Goal: Find specific page/section: Find specific page/section

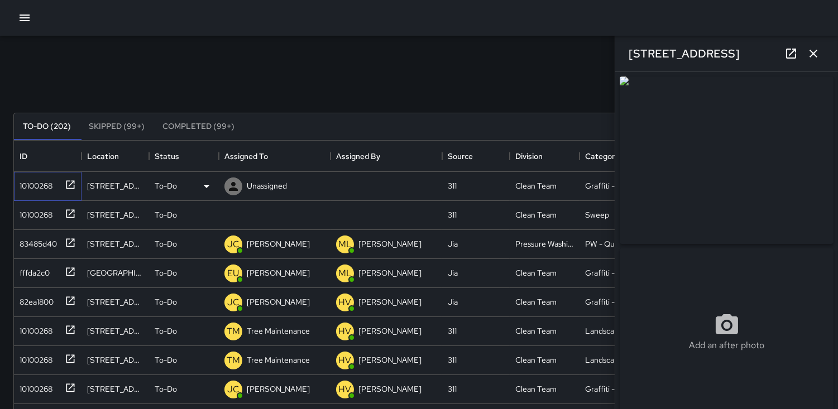
click at [41, 175] on div "10100268" at bounding box center [45, 184] width 61 height 18
type input "**********"
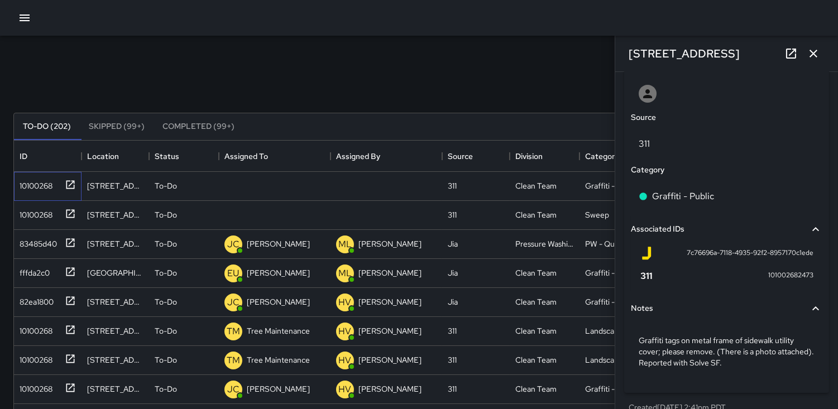
scroll to position [616, 0]
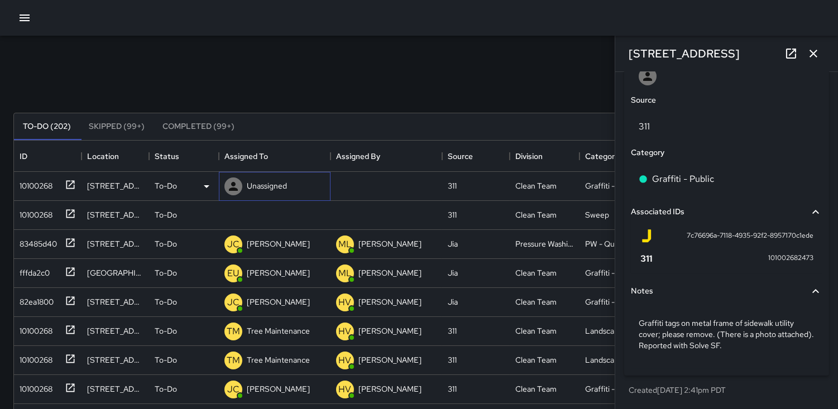
click at [232, 185] on icon at bounding box center [233, 186] width 9 height 9
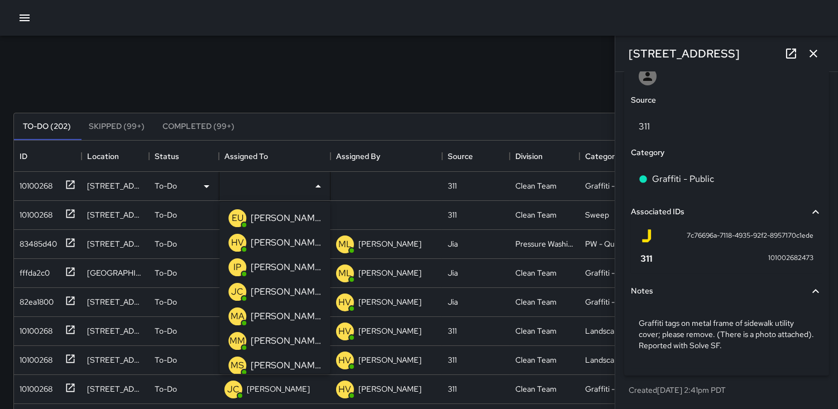
click at [239, 220] on p "EU" at bounding box center [238, 218] width 12 height 13
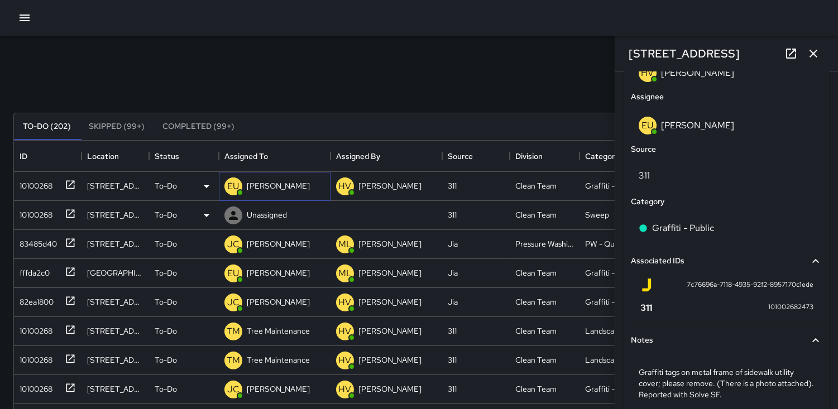
scroll to position [669, 0]
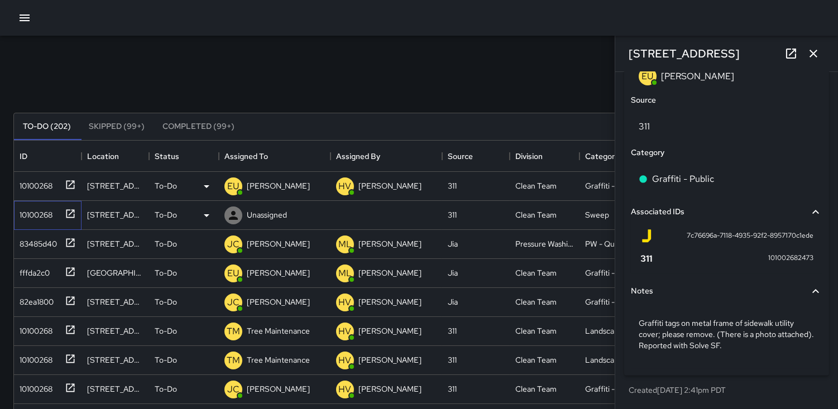
click at [25, 216] on div "10100268" at bounding box center [33, 213] width 37 height 16
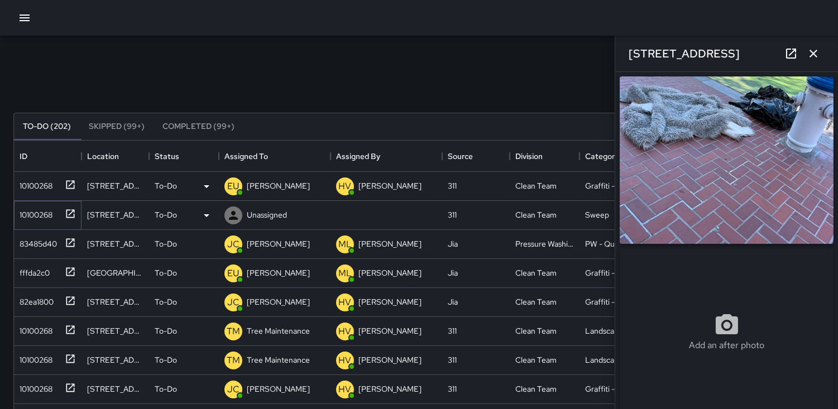
type input "**********"
click at [207, 218] on icon at bounding box center [206, 215] width 13 height 13
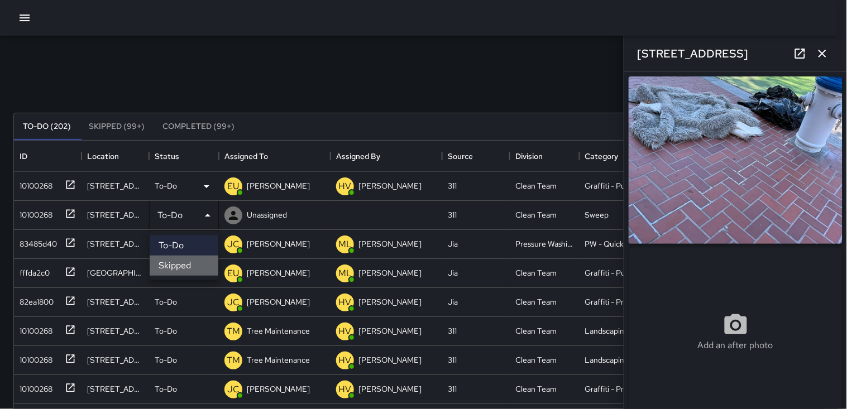
click at [188, 263] on li "Skipped" at bounding box center [184, 266] width 69 height 20
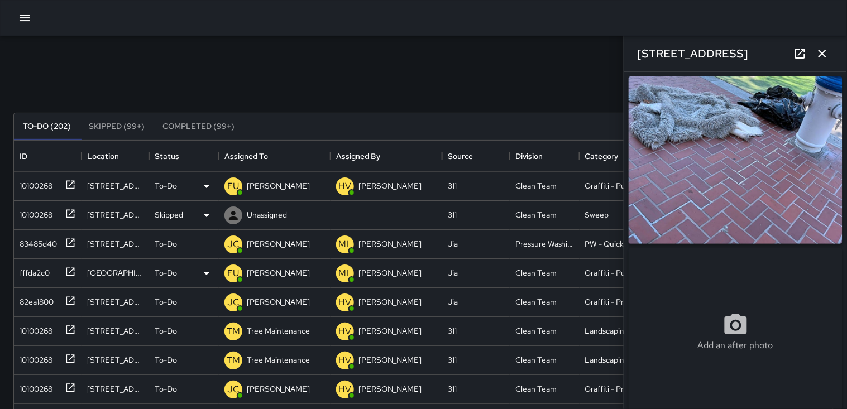
scroll to position [9, 9]
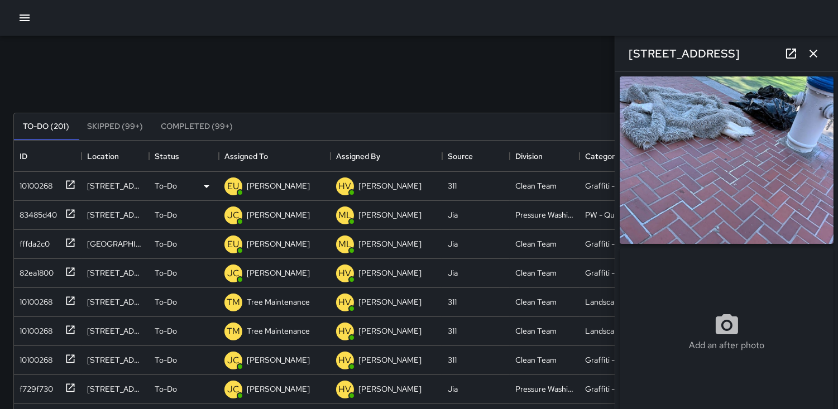
click at [814, 54] on icon "button" at bounding box center [814, 54] width 8 height 8
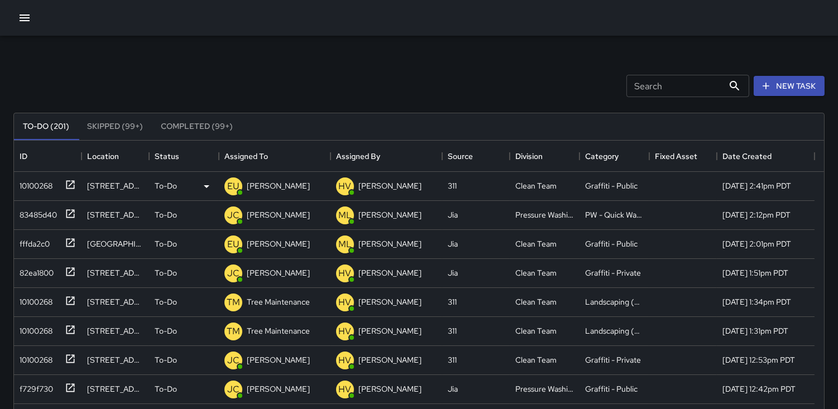
click at [25, 19] on icon "button" at bounding box center [24, 17] width 13 height 13
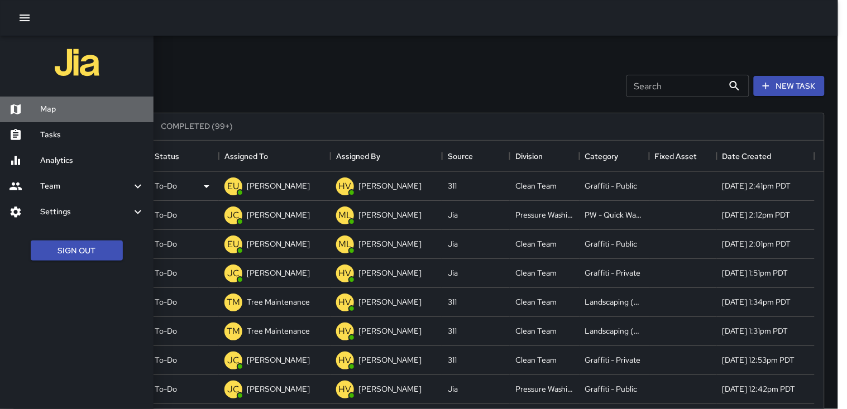
click at [47, 105] on h6 "Map" at bounding box center [92, 109] width 104 height 12
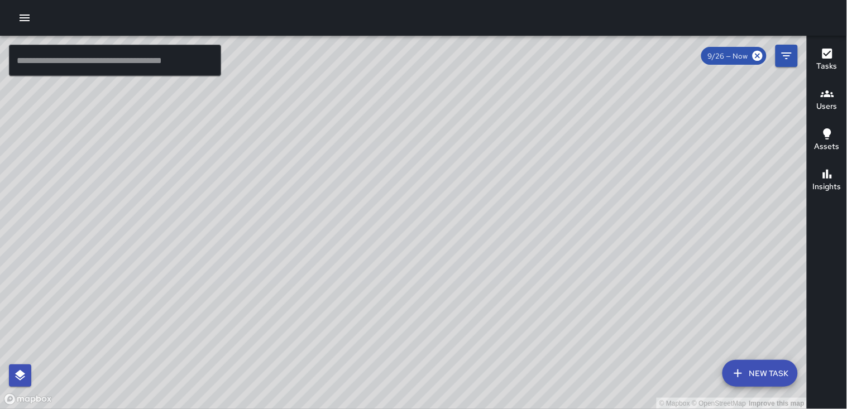
drag, startPoint x: 337, startPoint y: 231, endPoint x: 399, endPoint y: 235, distance: 62.1
click at [399, 235] on div "© Mapbox © OpenStreetMap Improve this map" at bounding box center [404, 223] width 808 height 374
click at [824, 94] on icon "button" at bounding box center [827, 93] width 13 height 13
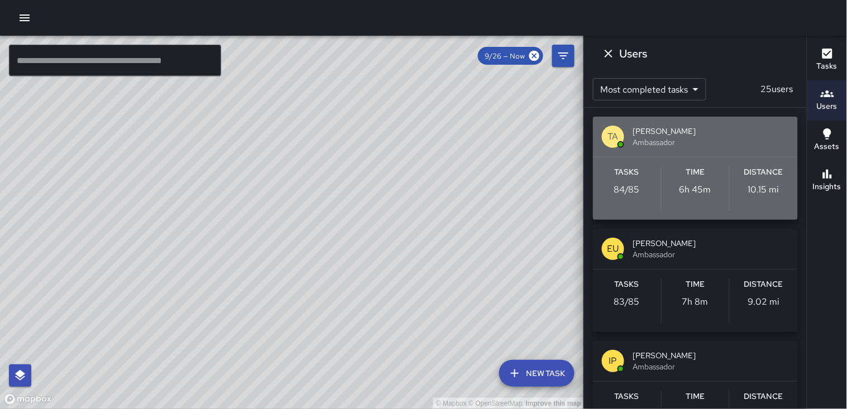
click at [774, 180] on div "Distance 10.15 mi" at bounding box center [764, 188] width 68 height 45
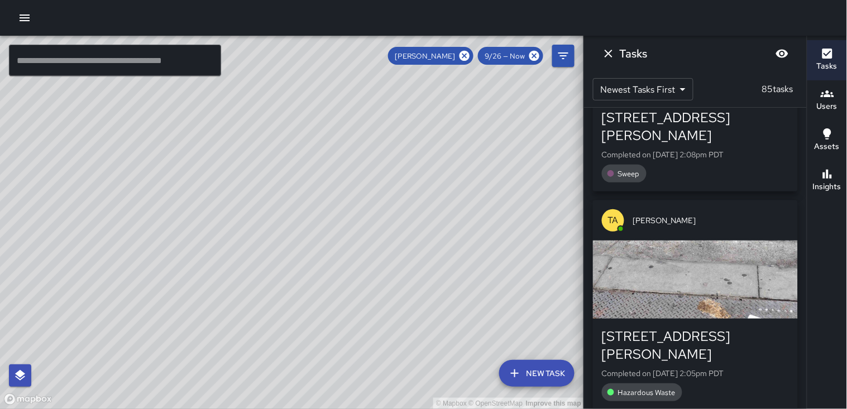
scroll to position [1147, 0]
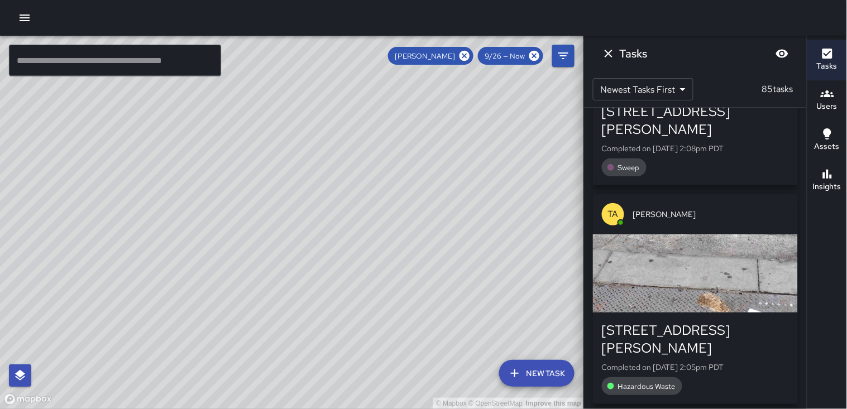
click at [727, 273] on div "button" at bounding box center [695, 274] width 205 height 78
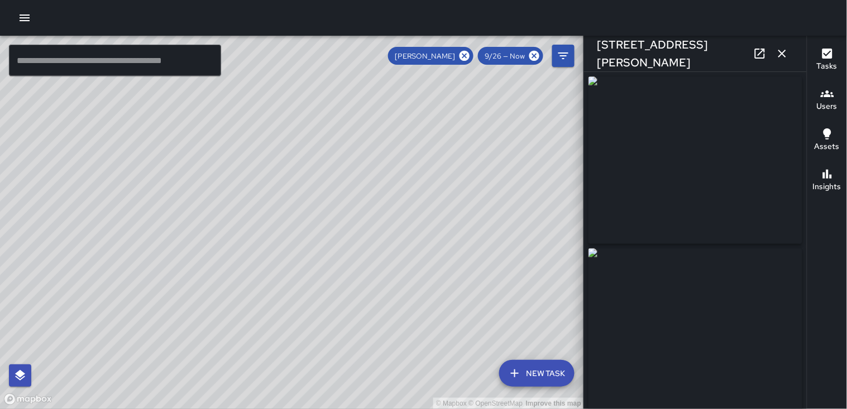
type input "**********"
click at [781, 53] on icon "button" at bounding box center [783, 54] width 8 height 8
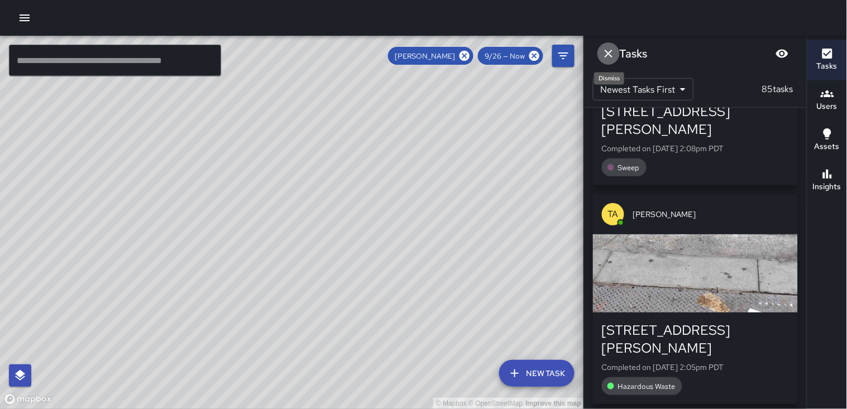
click at [609, 53] on icon "Dismiss" at bounding box center [609, 54] width 8 height 8
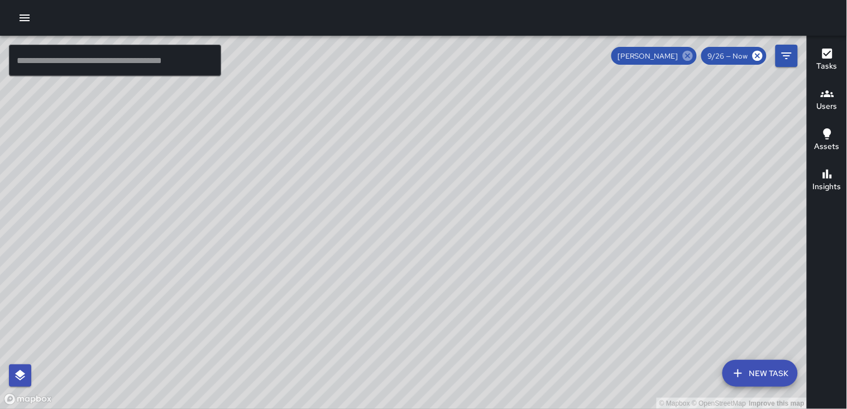
click at [689, 54] on icon at bounding box center [688, 56] width 10 height 10
click at [834, 140] on icon "button" at bounding box center [827, 133] width 13 height 13
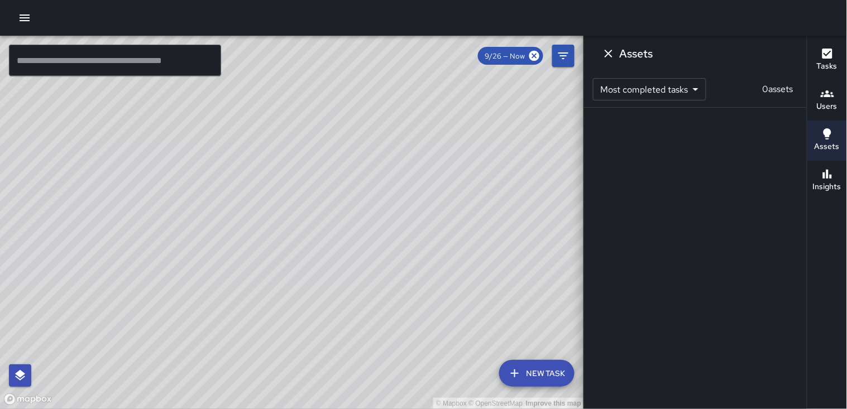
click at [260, 21] on div at bounding box center [423, 18] width 847 height 36
click at [835, 247] on div "Tasks Users Assets Insights" at bounding box center [827, 223] width 40 height 374
click at [210, 12] on div at bounding box center [423, 18] width 847 height 36
drag, startPoint x: 845, startPoint y: 260, endPoint x: 836, endPoint y: 260, distance: 8.9
click at [838, 260] on div "Tasks Users Assets Insights" at bounding box center [827, 223] width 40 height 374
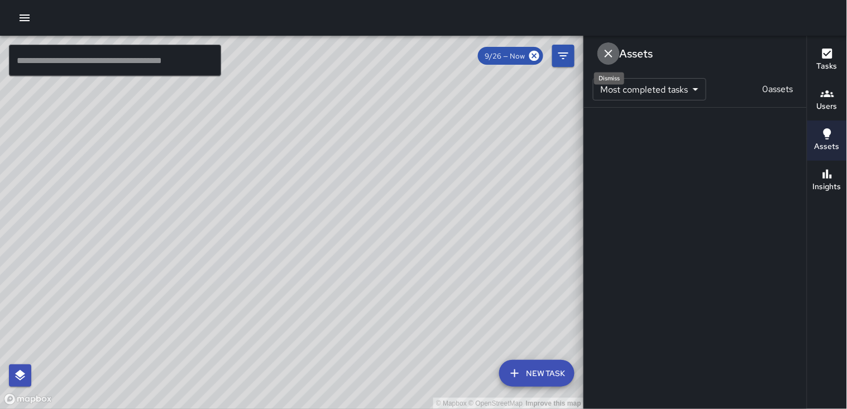
click at [607, 44] on button "Dismiss" at bounding box center [609, 53] width 22 height 22
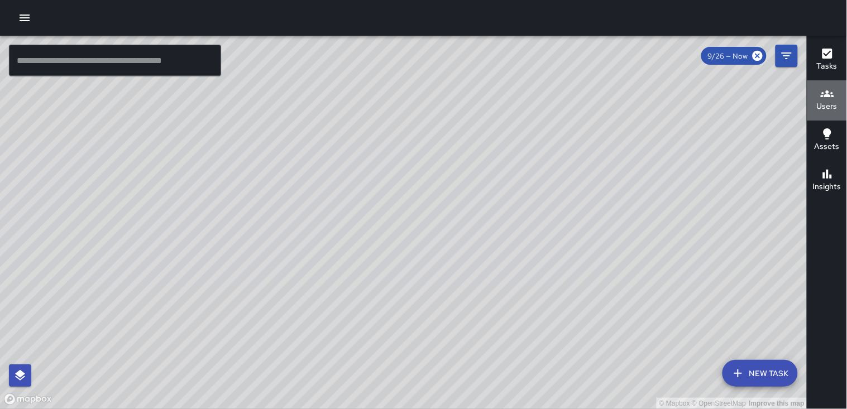
click at [836, 94] on div "Users" at bounding box center [827, 100] width 21 height 26
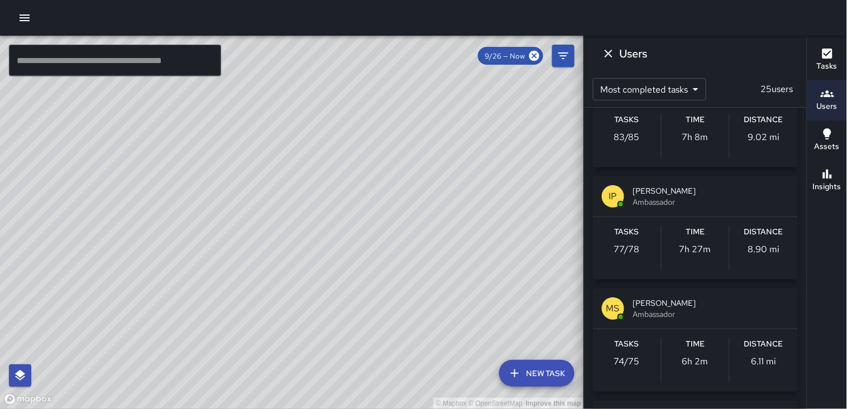
scroll to position [186, 0]
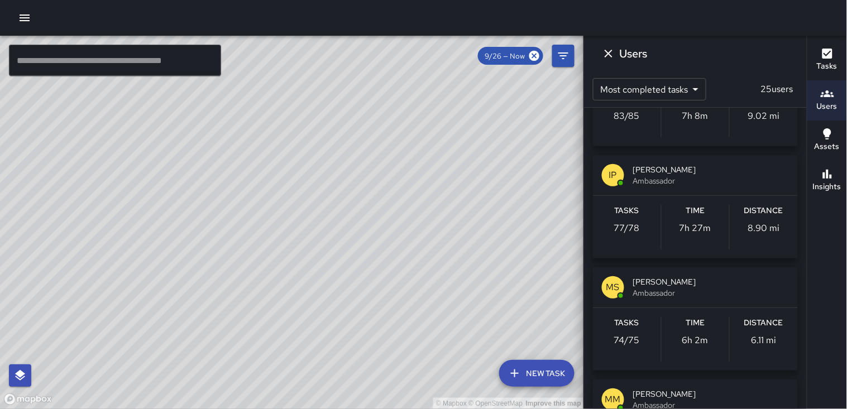
click at [752, 220] on div "Distance 8.90 mi" at bounding box center [764, 227] width 68 height 45
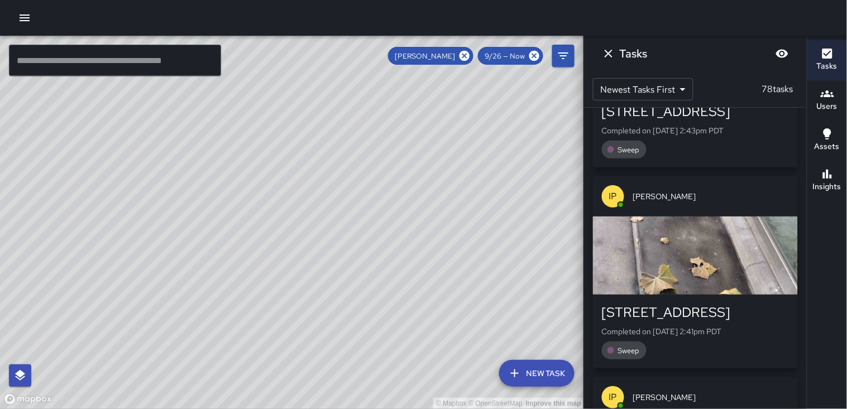
scroll to position [0, 0]
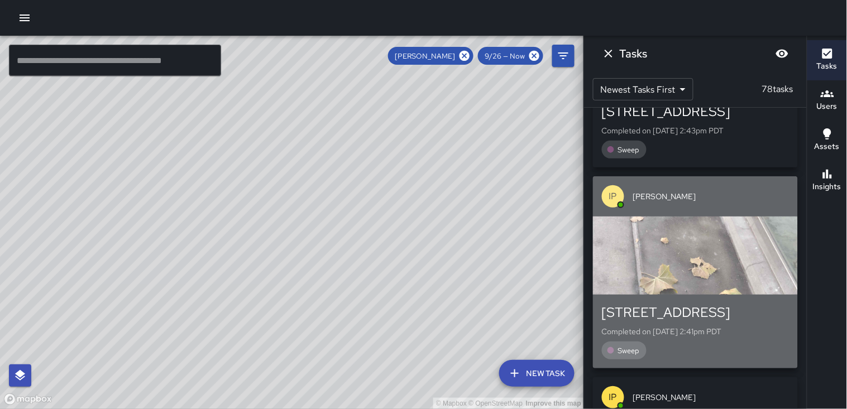
click at [741, 231] on div "button" at bounding box center [695, 256] width 205 height 78
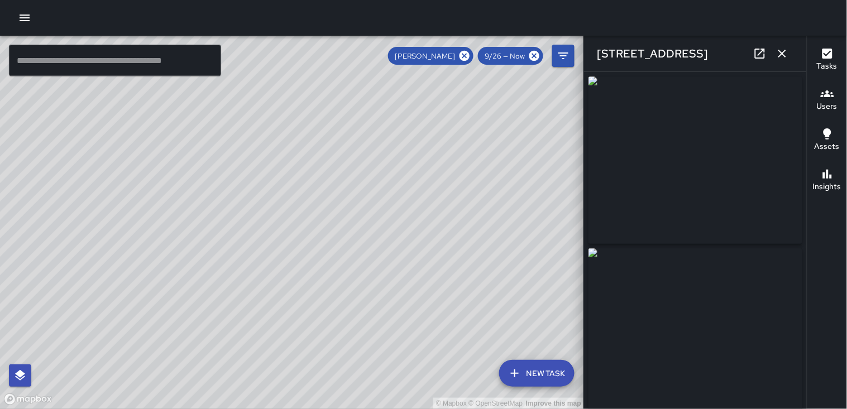
type input "**********"
click at [780, 53] on icon "button" at bounding box center [782, 53] width 13 height 13
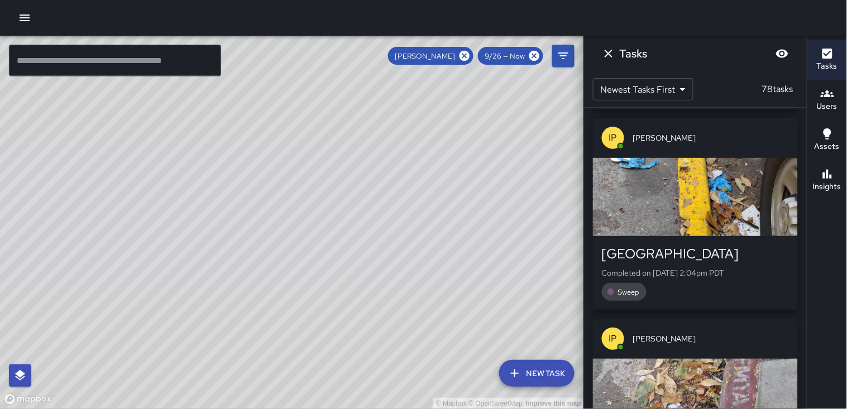
scroll to position [2698, 0]
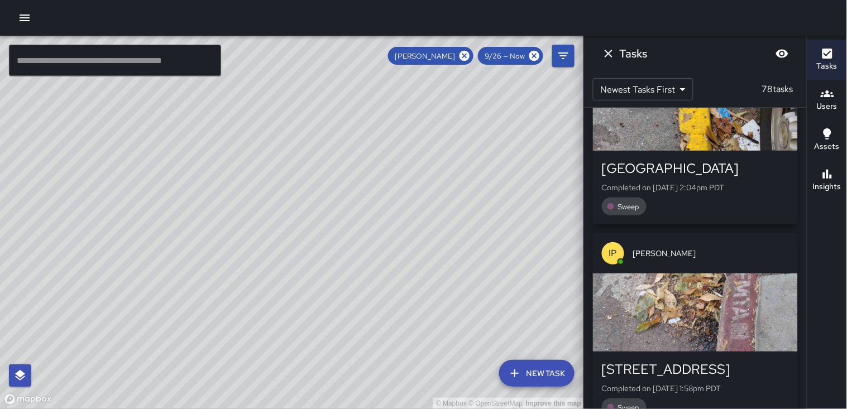
click at [733, 140] on div "button" at bounding box center [695, 112] width 205 height 78
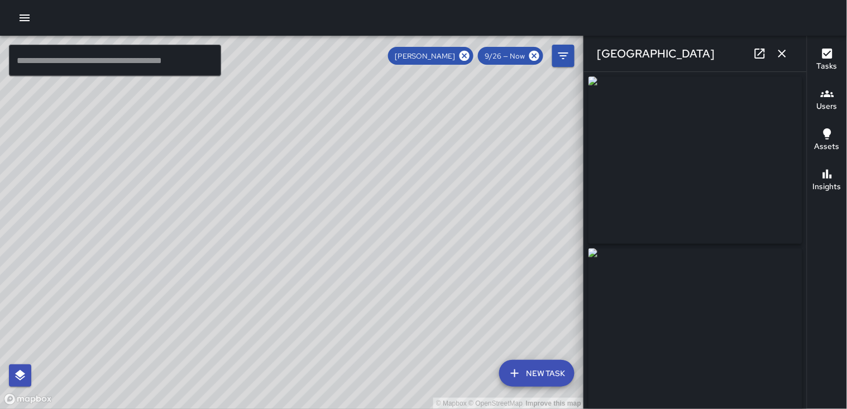
type input "**********"
click at [780, 56] on icon "button" at bounding box center [783, 54] width 8 height 8
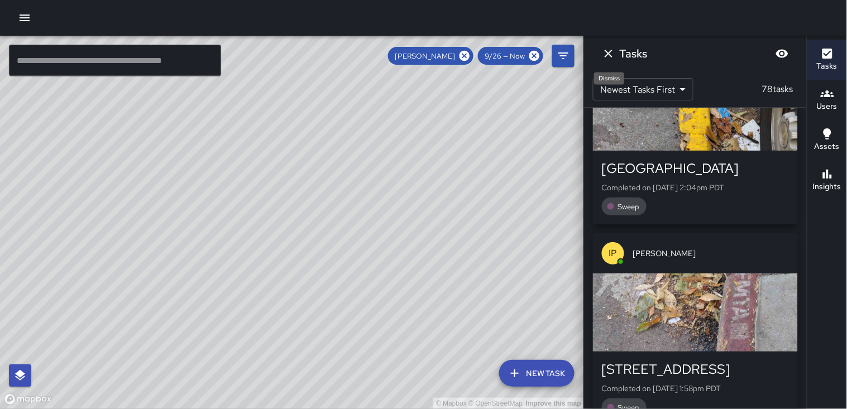
click at [608, 53] on icon "Dismiss" at bounding box center [609, 54] width 8 height 8
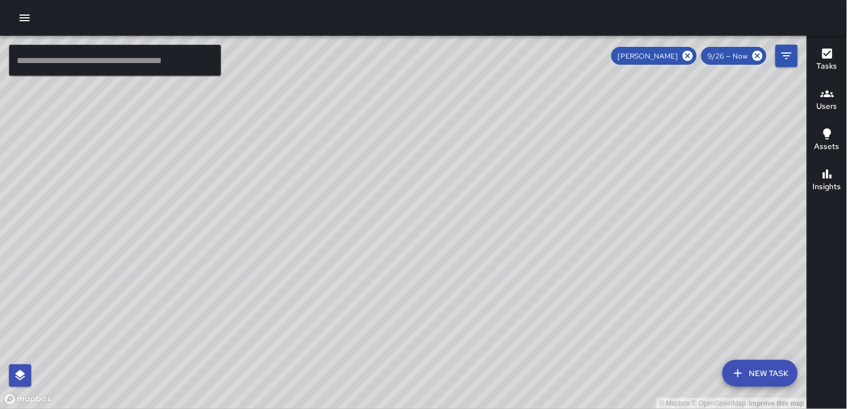
drag, startPoint x: 637, startPoint y: 188, endPoint x: 594, endPoint y: 208, distance: 47.7
click at [594, 208] on div "© Mapbox © OpenStreetMap Improve this map" at bounding box center [404, 223] width 808 height 374
click at [688, 53] on icon at bounding box center [688, 56] width 10 height 10
click at [466, 159] on div "© Mapbox © OpenStreetMap Improve this map TA Tomas Ajqui Ambassador Tasks 84 / …" at bounding box center [404, 223] width 808 height 374
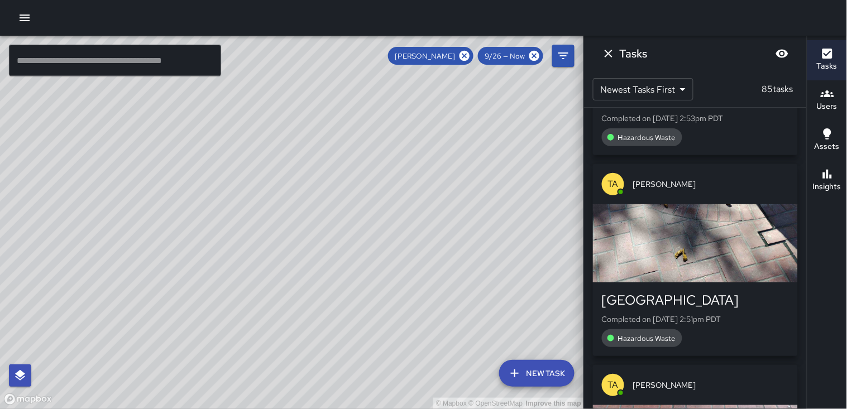
scroll to position [0, 0]
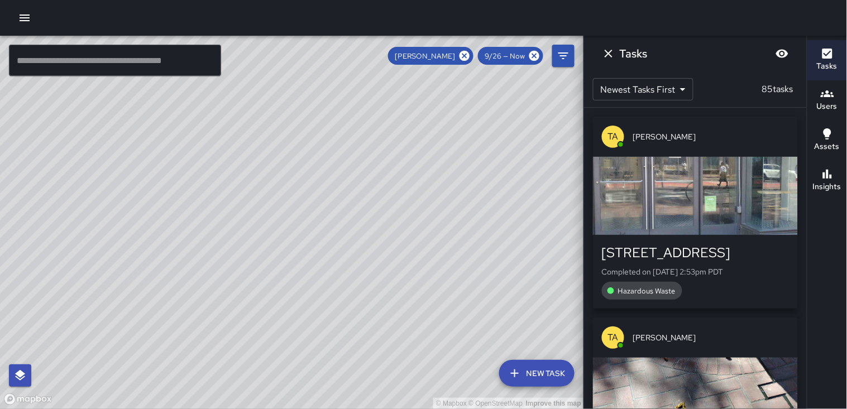
click at [708, 190] on div "button" at bounding box center [695, 196] width 205 height 78
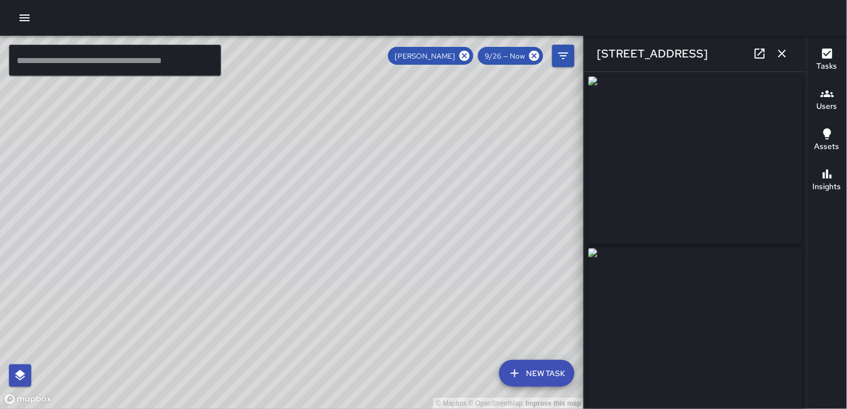
type input "**********"
click at [466, 58] on icon at bounding box center [465, 56] width 10 height 10
click at [746, 207] on img at bounding box center [696, 161] width 214 height 168
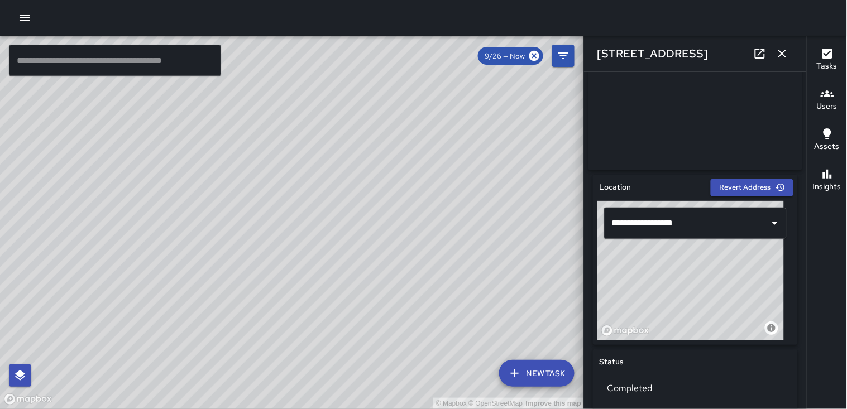
scroll to position [248, 0]
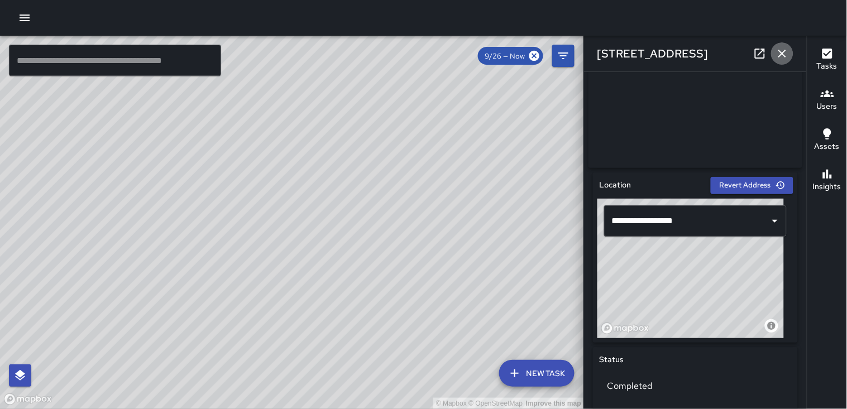
click at [784, 49] on icon "button" at bounding box center [782, 53] width 13 height 13
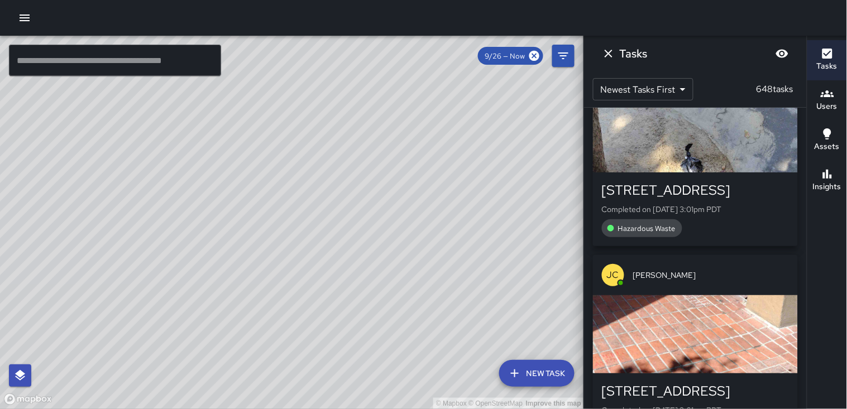
scroll to position [0, 0]
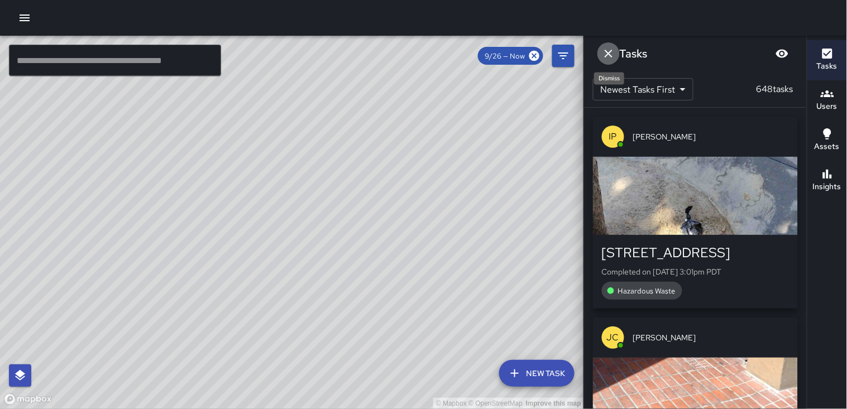
click at [612, 53] on icon "Dismiss" at bounding box center [608, 53] width 13 height 13
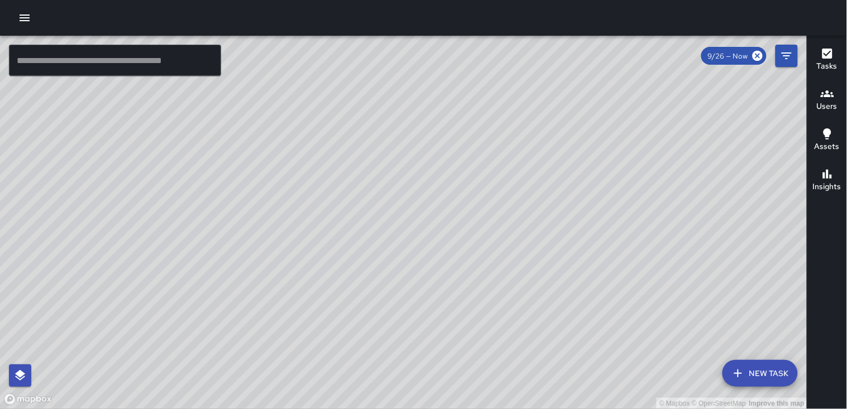
drag, startPoint x: 660, startPoint y: 158, endPoint x: 654, endPoint y: 186, distance: 28.5
click at [654, 183] on div "© Mapbox © OpenStreetMap Improve this map" at bounding box center [404, 223] width 808 height 374
drag, startPoint x: 671, startPoint y: 197, endPoint x: 584, endPoint y: 158, distance: 96.2
click at [584, 158] on div "© Mapbox © OpenStreetMap Improve this map" at bounding box center [404, 223] width 808 height 374
click at [827, 242] on div "Tasks Users Assets Insights" at bounding box center [827, 223] width 40 height 374
